Goal: Information Seeking & Learning: Find specific fact

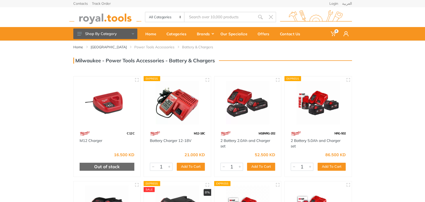
click at [202, 19] on input "Site search" at bounding box center [219, 17] width 70 height 11
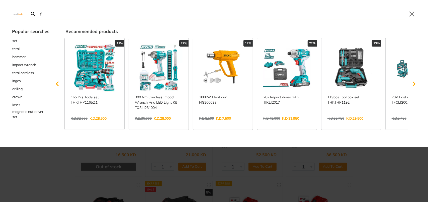
type input "fe"
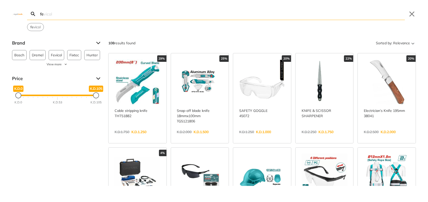
type input "f"
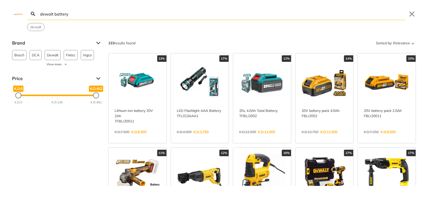
type input "dewalt battery"
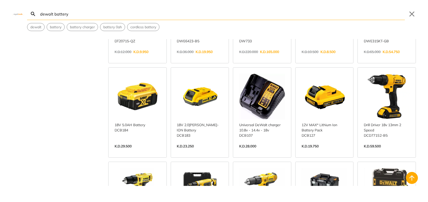
scroll to position [176, 0]
